Goal: Find specific page/section: Find specific page/section

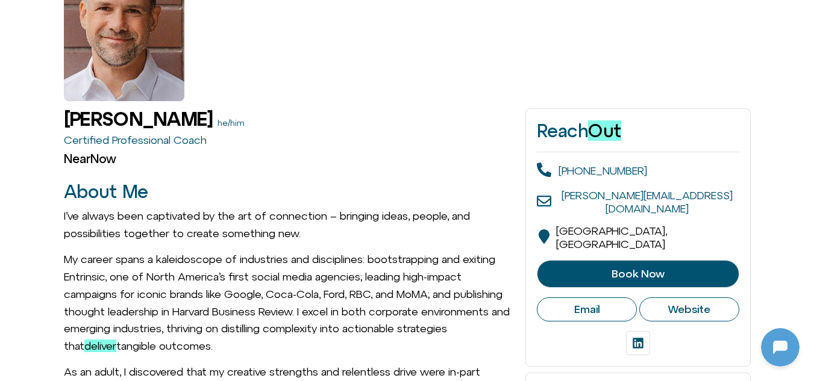
scroll to position [147, 0]
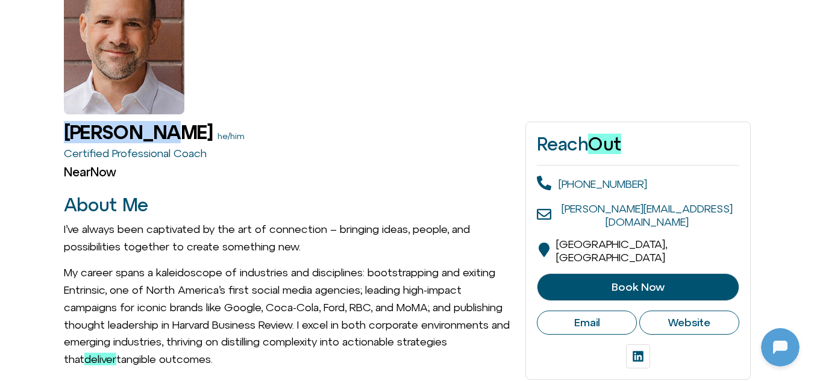
drag, startPoint x: 60, startPoint y: 127, endPoint x: 149, endPoint y: 137, distance: 89.8
copy h1 "[PERSON_NAME]"
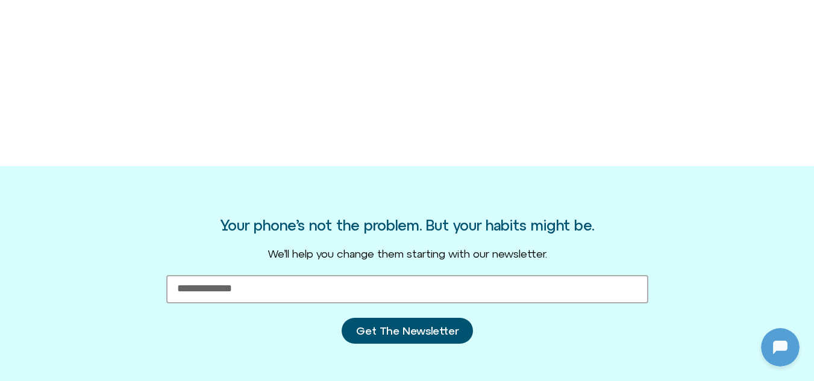
scroll to position [1337, 0]
